Goal: Check status: Check status

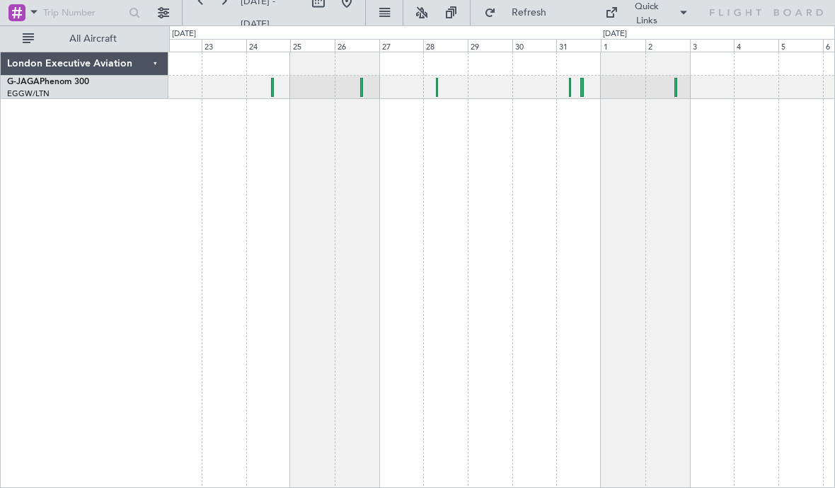
click at [584, 98] on div at bounding box center [501, 87] width 665 height 23
click at [587, 91] on div at bounding box center [501, 87] width 665 height 23
click at [567, 100] on div at bounding box center [502, 270] width 666 height 436
click at [572, 124] on div at bounding box center [502, 270] width 666 height 436
click at [578, 88] on div at bounding box center [501, 87] width 665 height 23
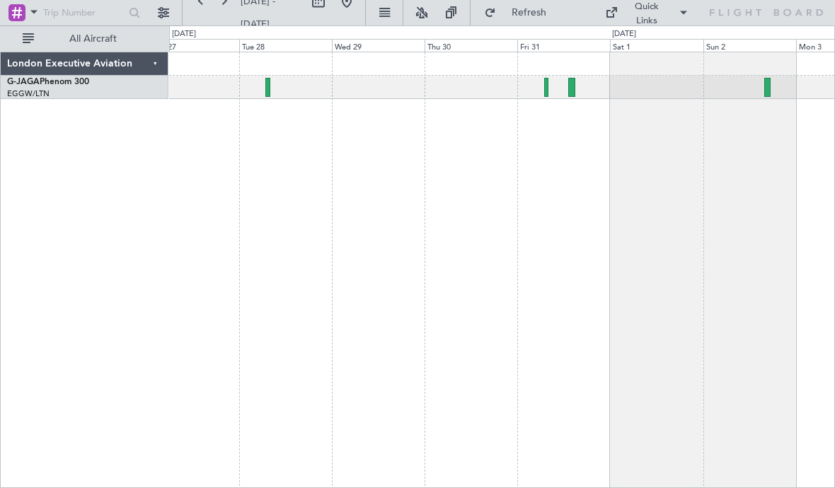
click at [574, 88] on div at bounding box center [571, 87] width 7 height 19
click at [580, 101] on div at bounding box center [502, 270] width 666 height 436
click at [576, 89] on div at bounding box center [501, 87] width 665 height 23
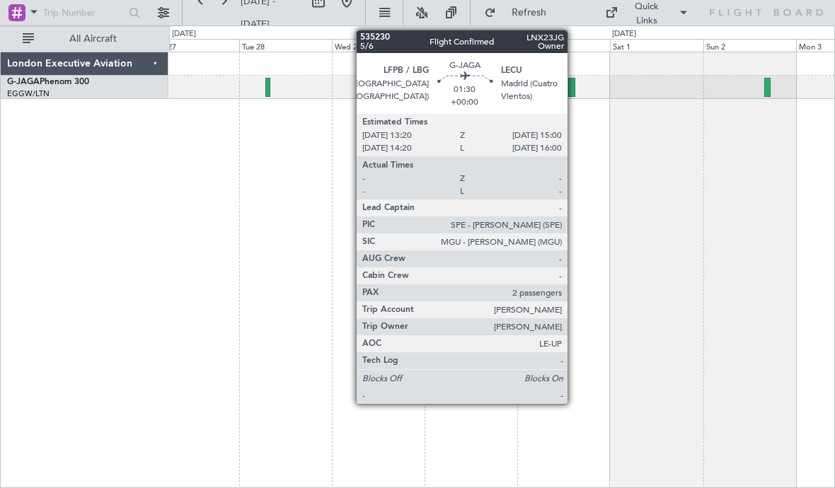
click at [574, 94] on div at bounding box center [571, 87] width 7 height 19
click at [113, 256] on div "London Executive Aviation G-JAGA Phenom 300 EGGW/LTN [GEOGRAPHIC_DATA] ([GEOGRA…" at bounding box center [85, 270] width 168 height 436
click at [262, 175] on div at bounding box center [502, 270] width 666 height 436
click at [691, 322] on div at bounding box center [502, 270] width 666 height 436
click at [676, 334] on div at bounding box center [502, 270] width 666 height 436
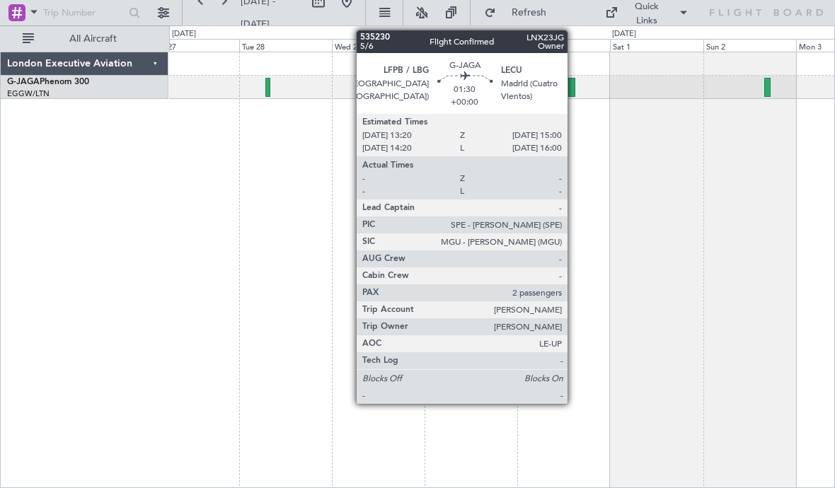
click at [719, 157] on div at bounding box center [502, 270] width 666 height 436
click at [709, 227] on div at bounding box center [502, 270] width 666 height 436
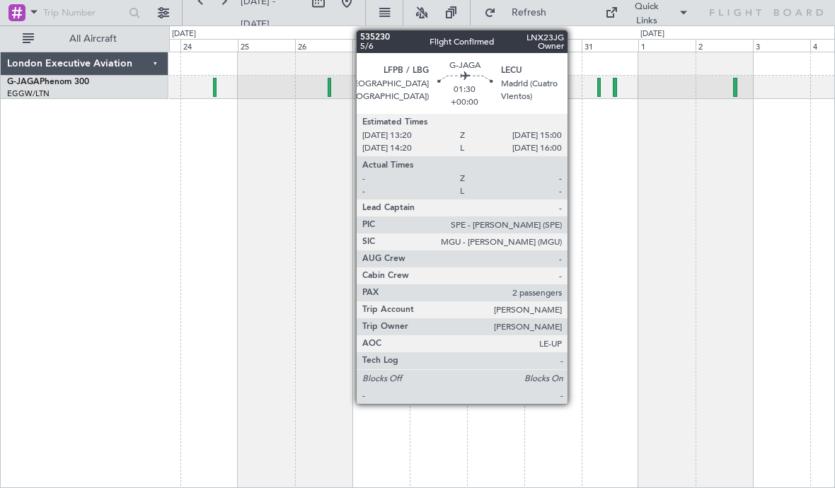
click at [599, 88] on div at bounding box center [598, 87] width 3 height 19
click at [741, 361] on div at bounding box center [502, 270] width 666 height 436
click at [599, 94] on div at bounding box center [598, 87] width 3 height 19
click at [741, 349] on div at bounding box center [502, 270] width 666 height 436
click at [658, 177] on div at bounding box center [502, 270] width 666 height 436
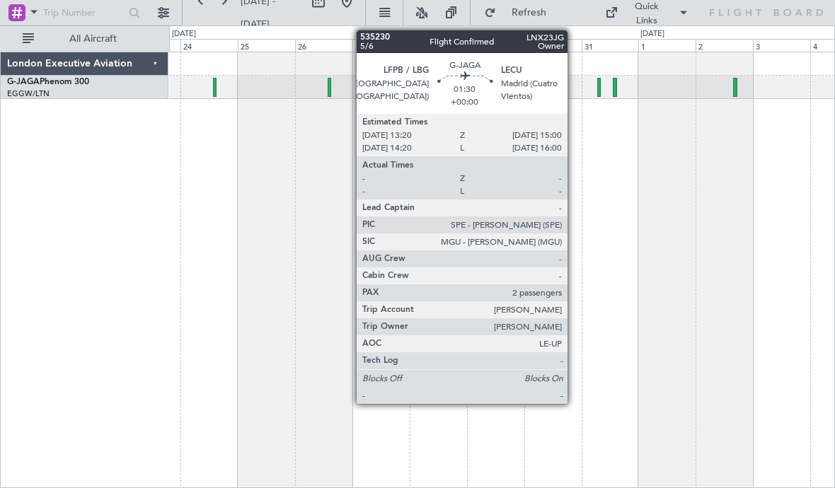
click at [640, 262] on div at bounding box center [502, 270] width 666 height 436
click at [269, 278] on div at bounding box center [502, 270] width 666 height 436
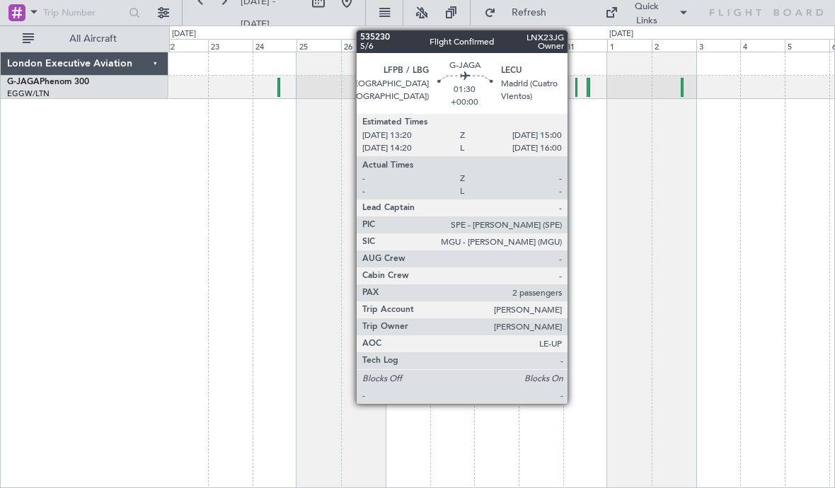
click at [654, 169] on div at bounding box center [502, 270] width 666 height 436
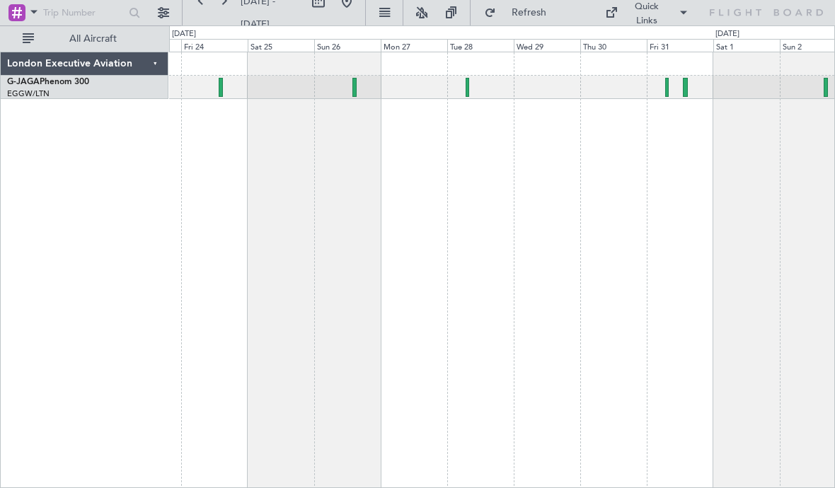
click at [473, 89] on div at bounding box center [501, 87] width 665 height 23
click at [471, 88] on div at bounding box center [501, 87] width 665 height 23
click at [469, 95] on div at bounding box center [501, 87] width 665 height 23
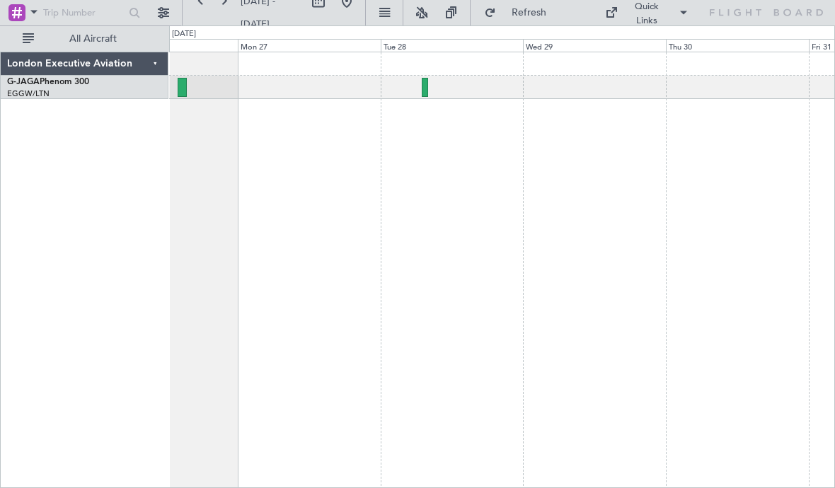
click at [431, 86] on div at bounding box center [501, 87] width 665 height 23
click at [427, 94] on div at bounding box center [425, 87] width 7 height 19
click at [422, 90] on div at bounding box center [425, 87] width 7 height 19
